Goal: Task Accomplishment & Management: Complete application form

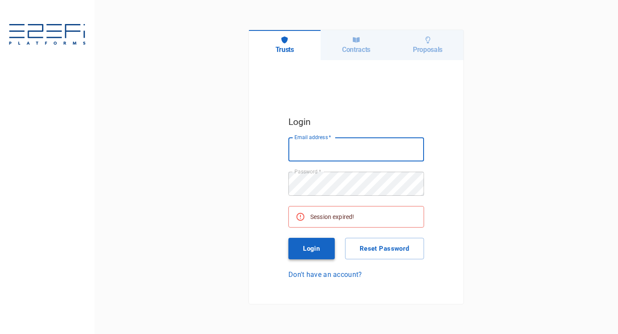
type input "[EMAIL_ADDRESS][DOMAIN_NAME]"
click at [306, 244] on button "Login" at bounding box center [311, 248] width 46 height 21
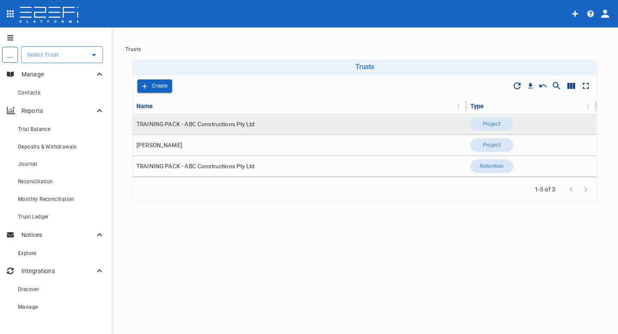
click at [236, 118] on td "TRAINING PACK - ABC Constructions Pty Ltd" at bounding box center [300, 124] width 334 height 21
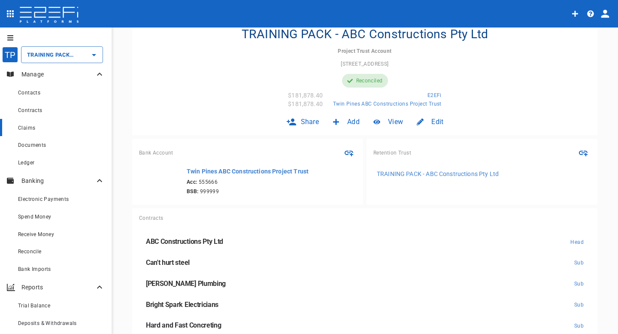
click at [58, 119] on link "Claims" at bounding box center [55, 128] width 111 height 18
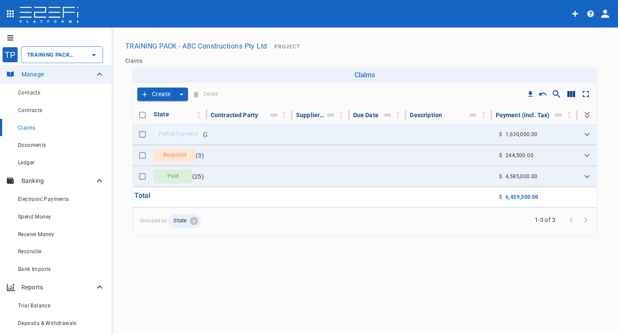
click at [181, 95] on icon "create claim type options" at bounding box center [181, 94] width 9 height 9
click at [175, 111] on span "Smart Create" at bounding box center [162, 109] width 37 height 10
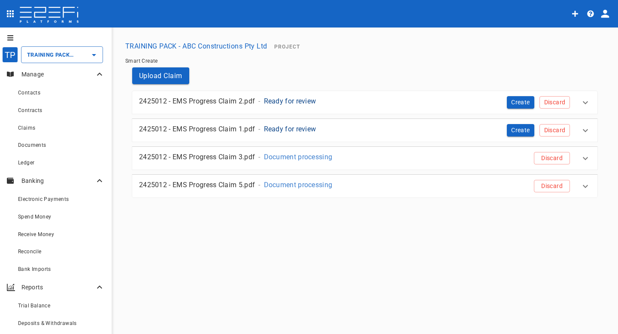
click at [382, 100] on div "2425012 - EMS Progress Claim 2.pdf - Ready for review" at bounding box center [301, 101] width 324 height 10
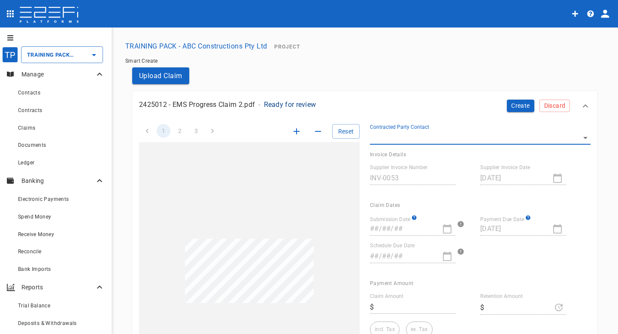
type input "101,934.05"
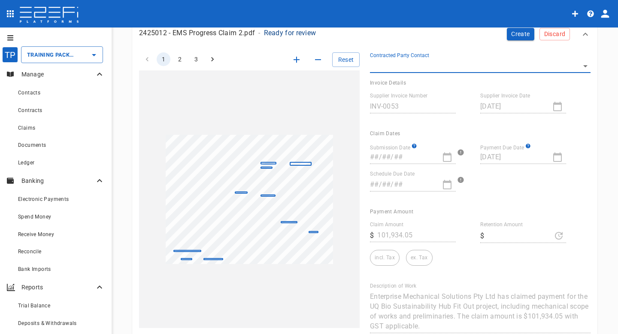
scroll to position [69, 0]
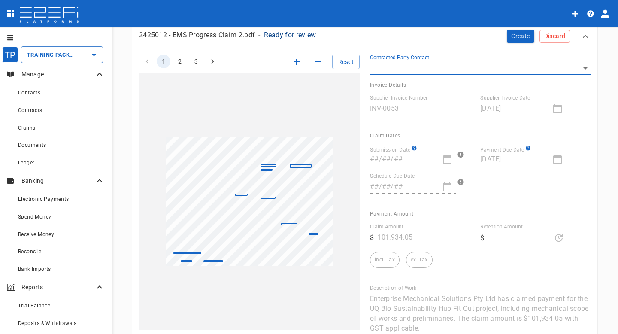
click at [296, 62] on icon "button" at bounding box center [296, 62] width 6 height 6
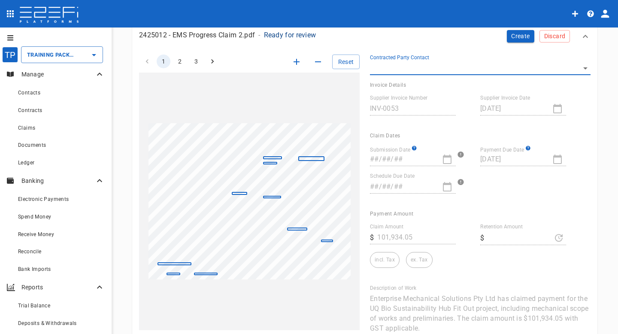
click at [296, 62] on icon "button" at bounding box center [296, 62] width 6 height 6
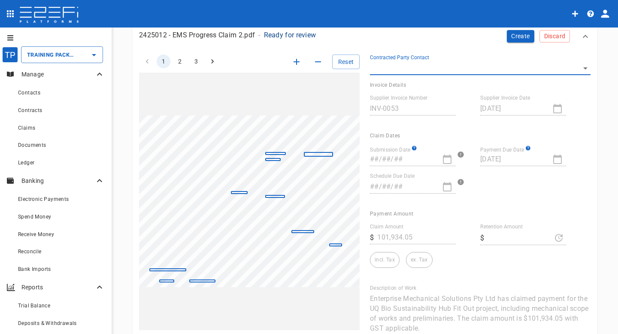
scroll to position [66, 0]
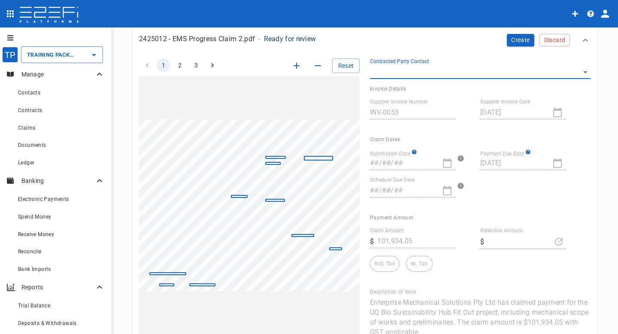
click at [315, 71] on button "button" at bounding box center [317, 65] width 15 height 15
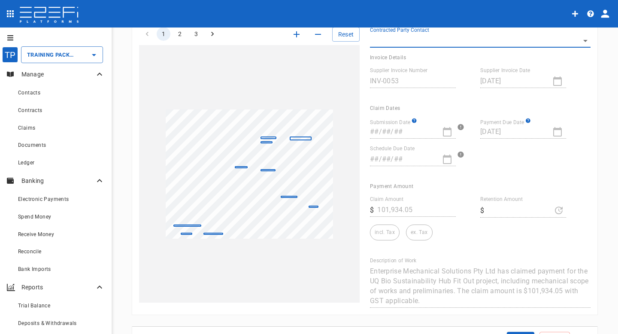
scroll to position [87, 0]
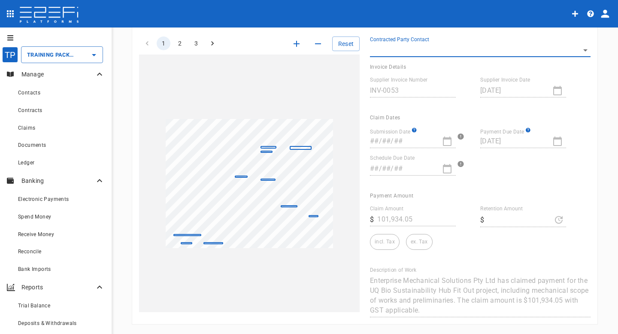
click at [292, 44] on icon "button" at bounding box center [296, 44] width 10 height 10
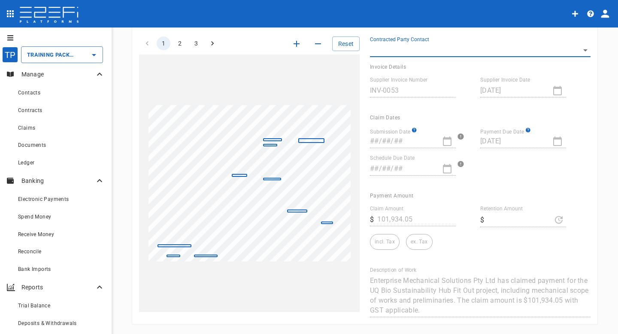
click at [292, 44] on icon "button" at bounding box center [296, 44] width 10 height 10
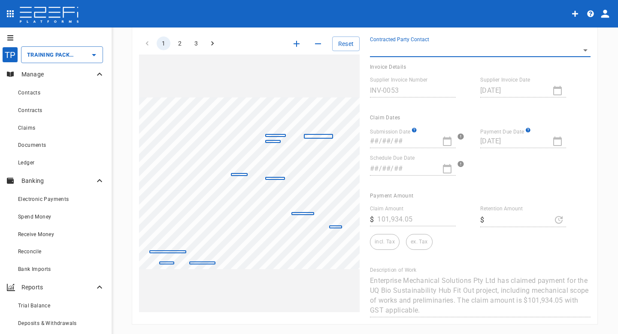
click at [292, 44] on icon "button" at bounding box center [296, 44] width 10 height 10
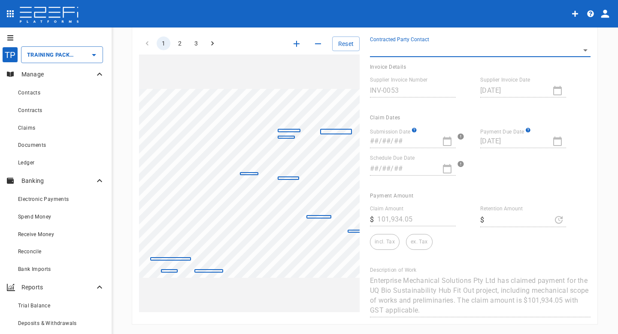
click at [292, 44] on icon "button" at bounding box center [296, 44] width 10 height 10
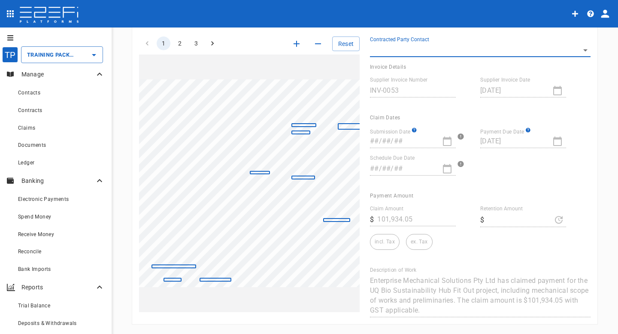
click at [292, 44] on icon "button" at bounding box center [296, 44] width 10 height 10
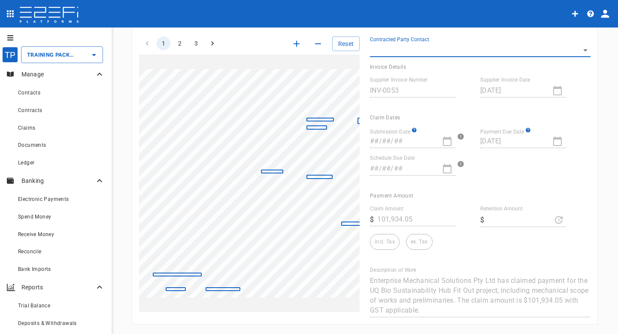
click at [292, 44] on icon "button" at bounding box center [296, 44] width 10 height 10
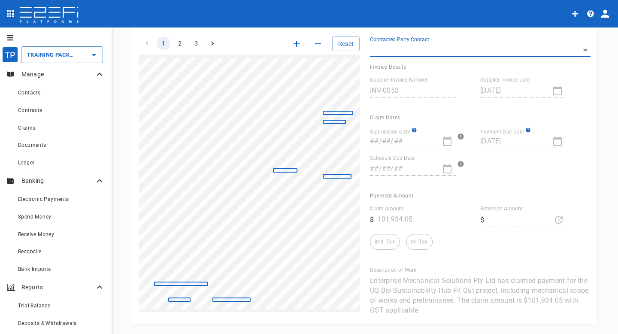
click at [292, 44] on icon "button" at bounding box center [296, 44] width 10 height 10
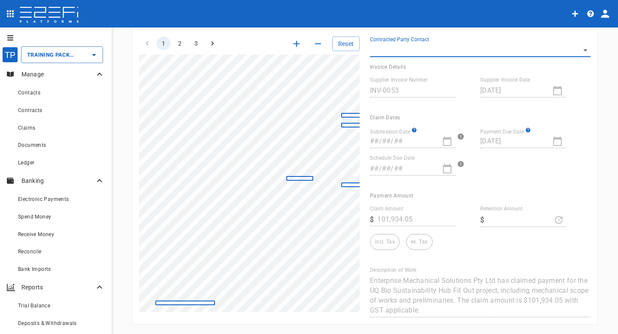
click at [292, 44] on icon "button" at bounding box center [296, 44] width 10 height 10
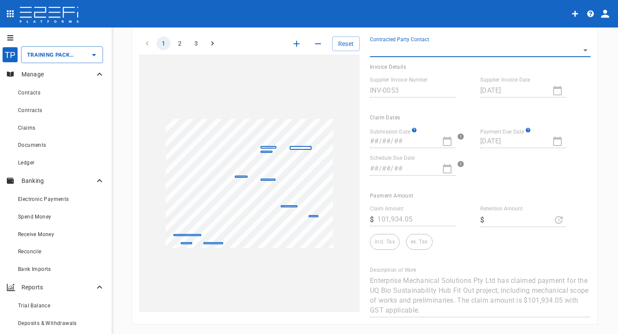
click at [292, 44] on icon "button" at bounding box center [296, 44] width 10 height 10
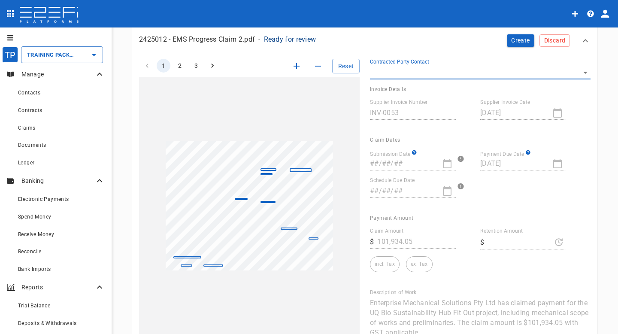
scroll to position [66, 0]
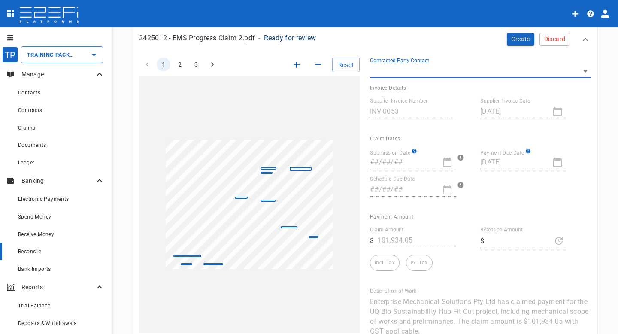
click at [56, 249] on div "Reconcile" at bounding box center [61, 251] width 87 height 11
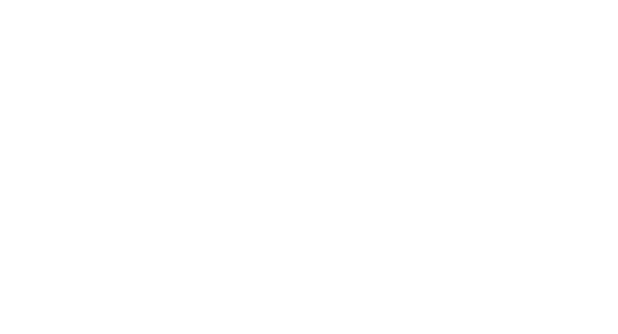
click at [123, 75] on div at bounding box center [309, 167] width 618 height 334
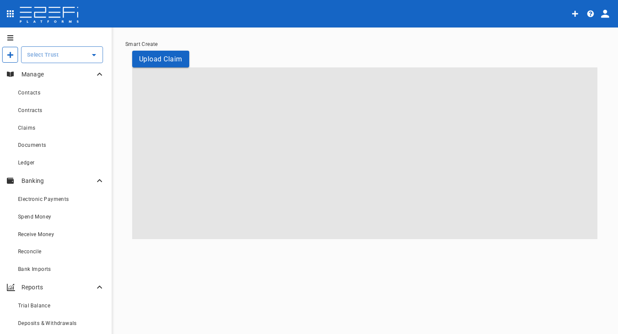
type input "TRAINING PACK - ABC Constructions Pty Ltd"
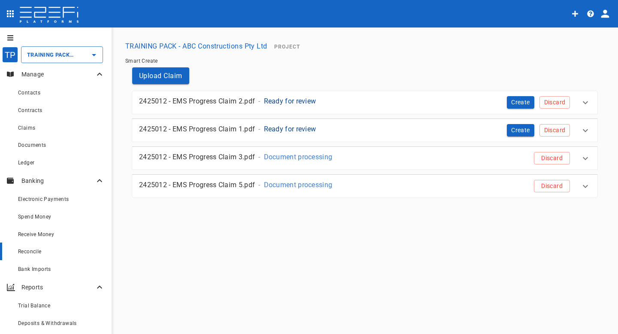
click at [63, 252] on div "Reconcile" at bounding box center [61, 251] width 87 height 11
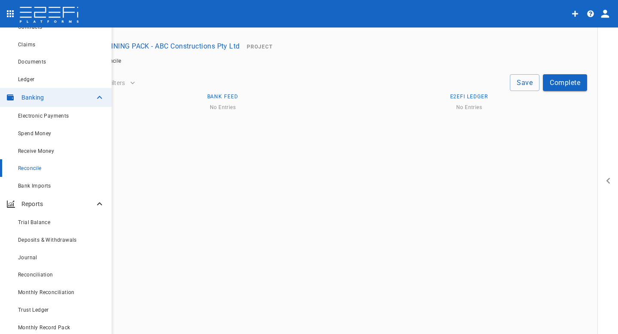
scroll to position [86, 0]
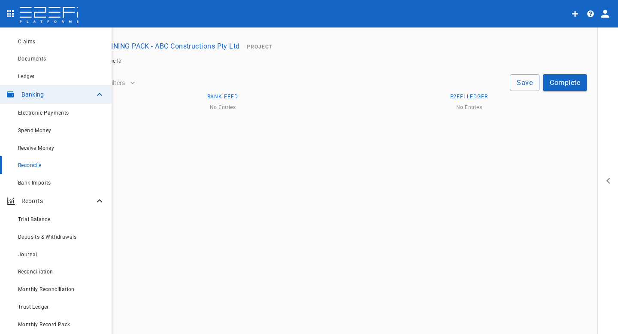
click at [101, 200] on icon at bounding box center [99, 201] width 10 height 10
click at [99, 218] on icon at bounding box center [99, 219] width 10 height 10
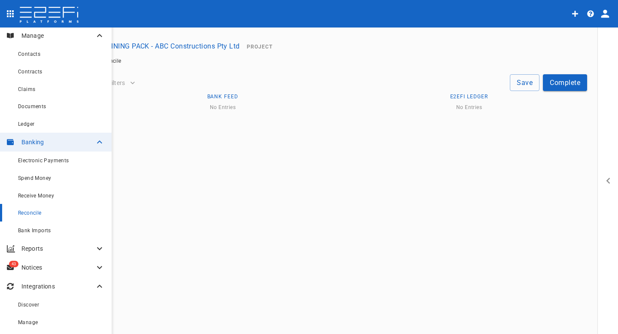
click at [102, 285] on icon at bounding box center [99, 286] width 10 height 10
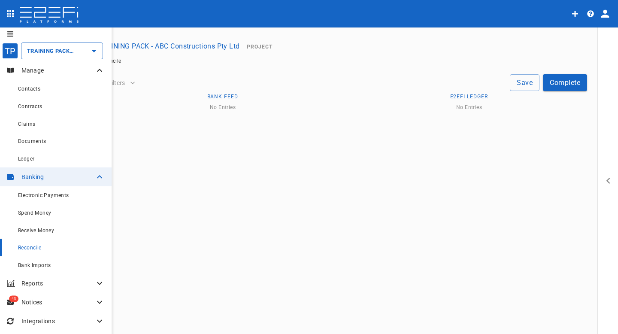
scroll to position [4, 0]
click at [100, 73] on icon at bounding box center [99, 70] width 10 height 10
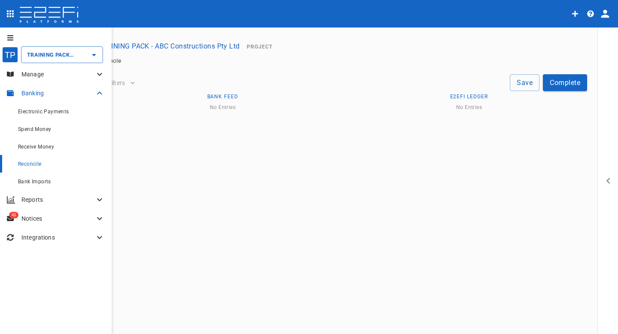
click at [99, 90] on icon at bounding box center [99, 93] width 10 height 10
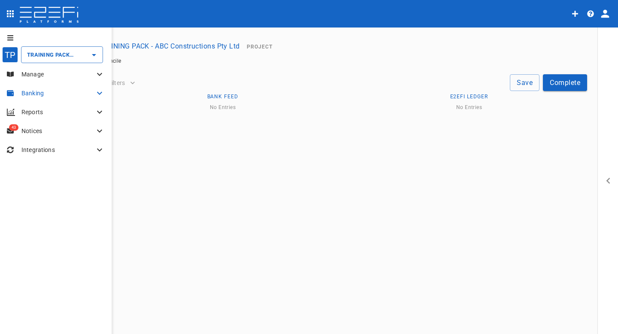
click at [97, 95] on icon at bounding box center [99, 93] width 10 height 10
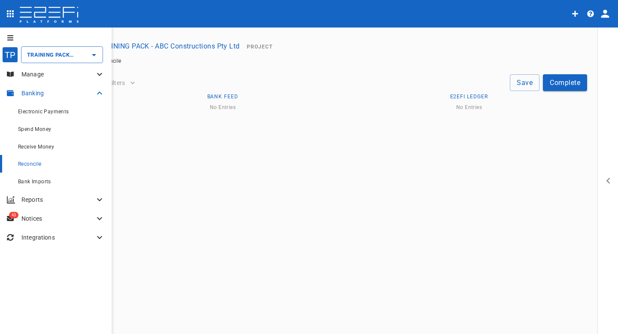
click at [81, 74] on p "Manage" at bounding box center [57, 74] width 73 height 9
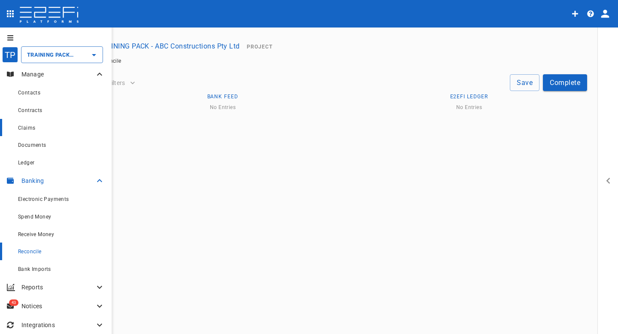
click at [36, 132] on div "Claims" at bounding box center [61, 127] width 87 height 11
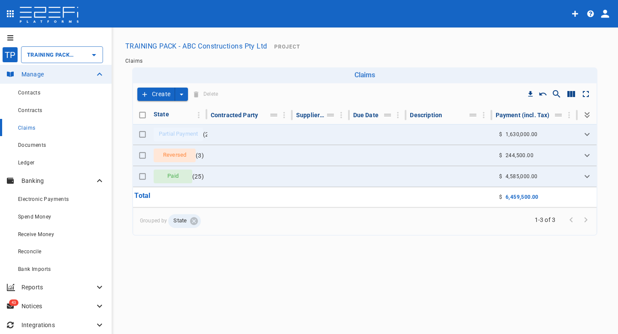
click at [183, 89] on button "create claim type options" at bounding box center [181, 93] width 13 height 13
click at [174, 110] on span "Smart Create" at bounding box center [162, 109] width 37 height 10
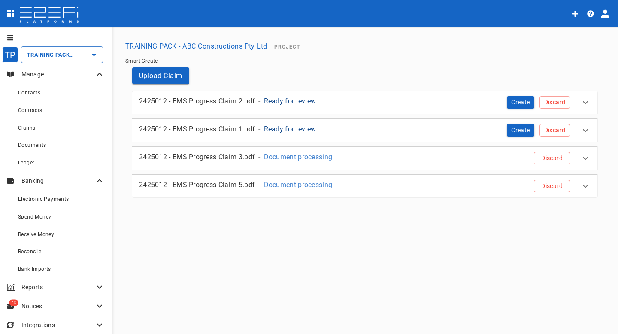
click at [405, 102] on div "2425012 - EMS Progress Claim 2.pdf - Ready for review" at bounding box center [301, 101] width 324 height 10
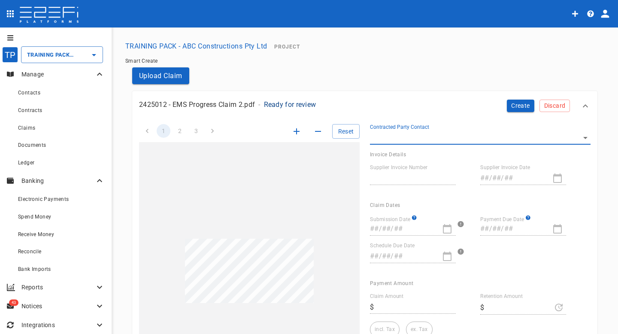
type input "INV-0053"
type input "25/04/2025"
type input "26/05/2025"
type textarea "Enterprise Mechanical Solutions Pty Ltd has claimed payment for the UQ Bio Sust…"
type input "101,934.05"
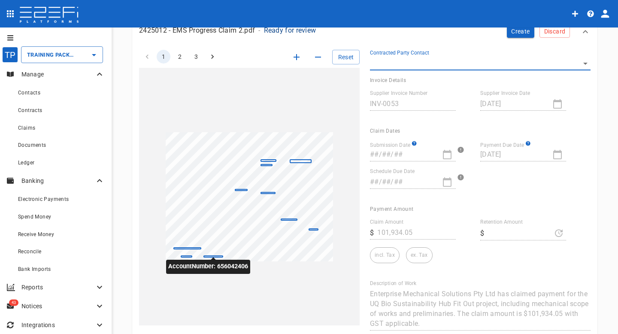
scroll to position [77, 0]
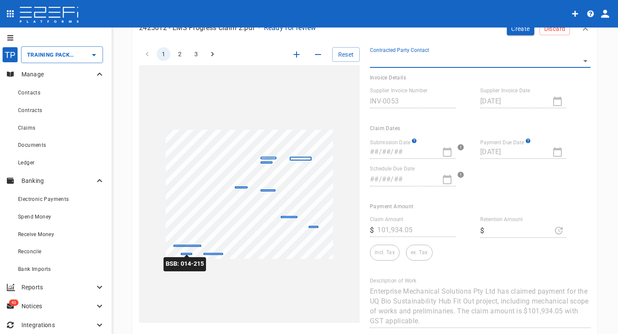
click at [189, 253] on div at bounding box center [186, 254] width 11 height 2
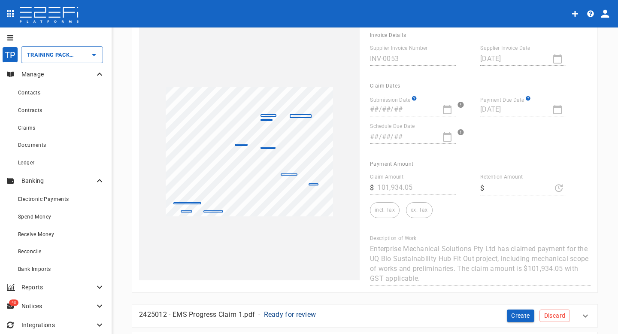
scroll to position [75, 0]
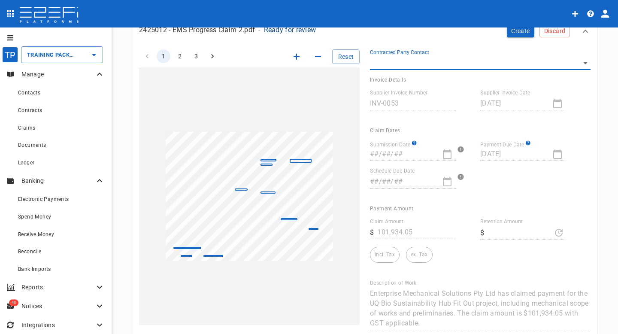
click at [300, 50] on div "Reset" at bounding box center [306, 56] width 107 height 15
click at [296, 56] on icon "button" at bounding box center [296, 57] width 6 height 6
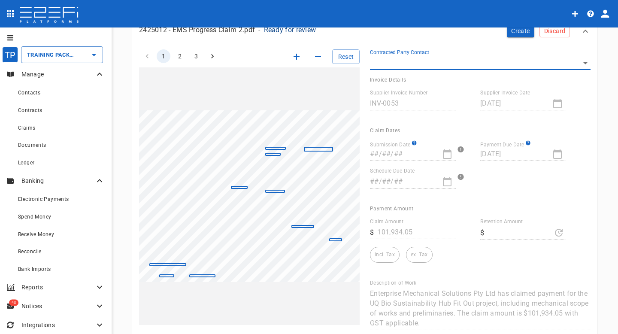
click at [296, 56] on icon "button" at bounding box center [296, 57] width 6 height 6
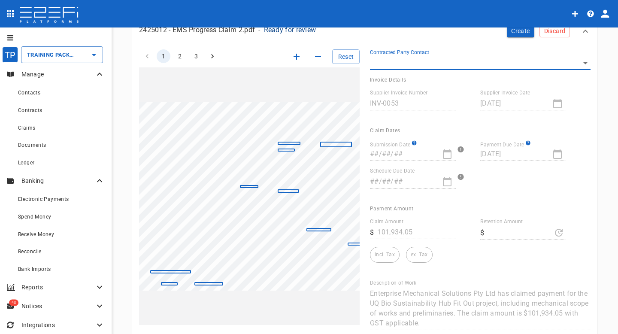
click at [296, 56] on icon "button" at bounding box center [296, 57] width 6 height 6
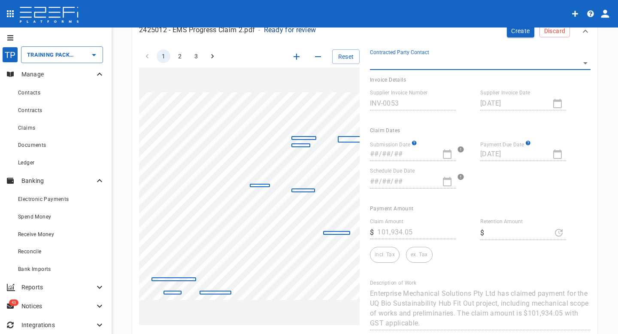
click at [296, 56] on icon "button" at bounding box center [296, 57] width 6 height 6
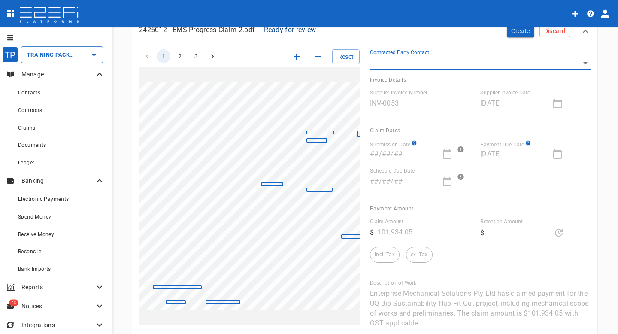
click at [296, 56] on icon "button" at bounding box center [296, 57] width 6 height 6
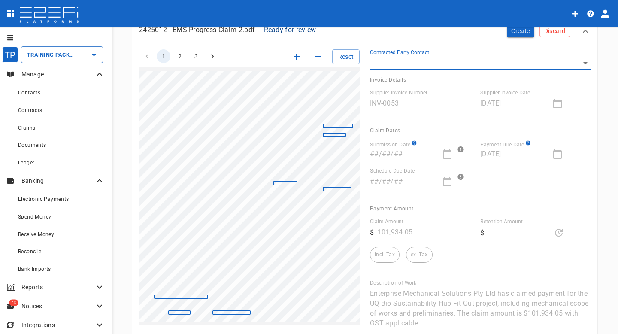
click at [296, 56] on icon "button" at bounding box center [296, 57] width 6 height 6
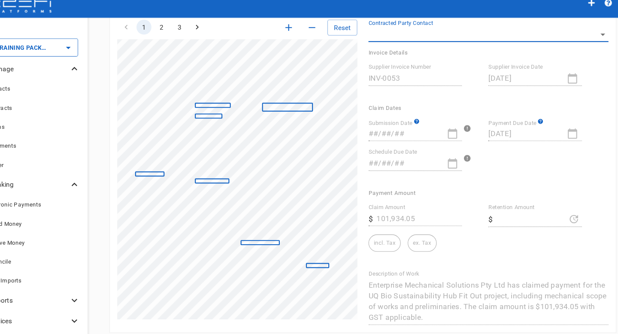
scroll to position [0, 0]
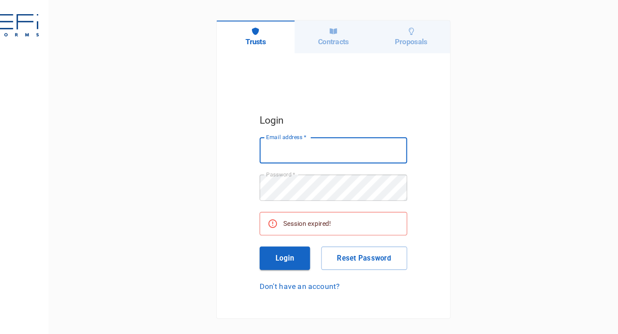
type input "tori@integratedprivate.com.au"
